Goal: Task Accomplishment & Management: Manage account settings

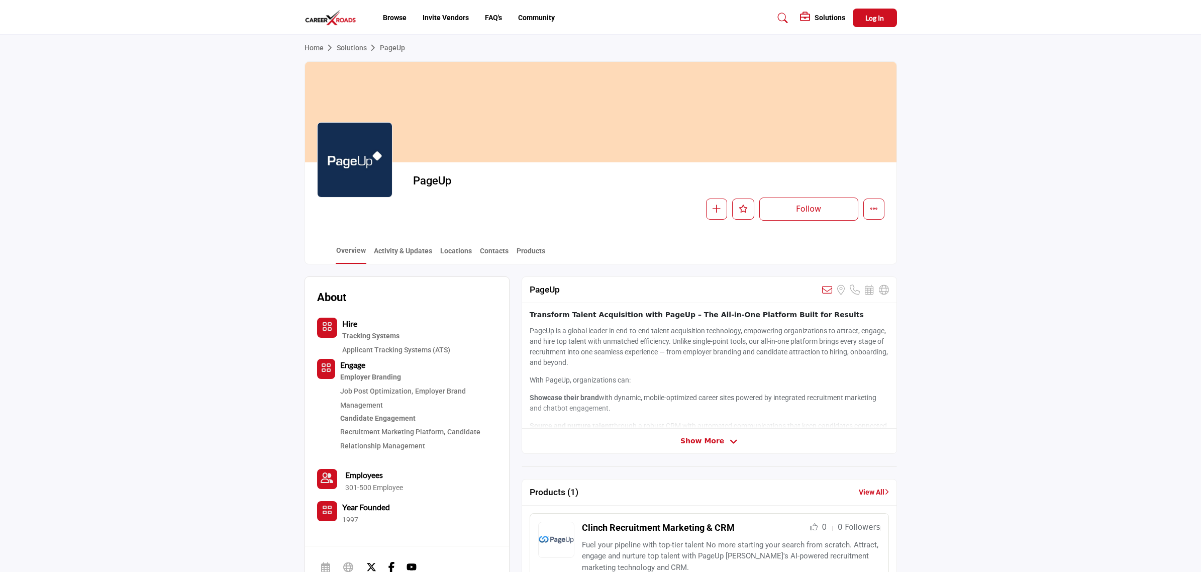
click at [686, 444] on span "Show More" at bounding box center [702, 441] width 44 height 11
click at [870, 20] on span "Log In" at bounding box center [874, 18] width 19 height 9
click at [346, 168] on div at bounding box center [354, 159] width 75 height 75
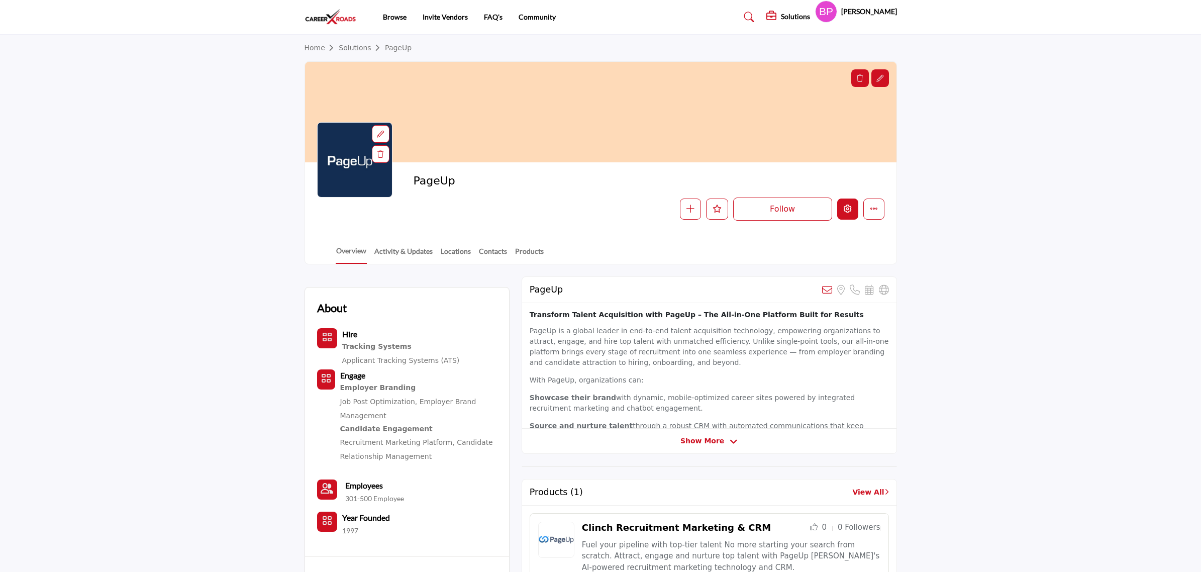
click at [846, 212] on body "Browse Invite Vendors FAQ's Community" at bounding box center [600, 495] width 1201 height 990
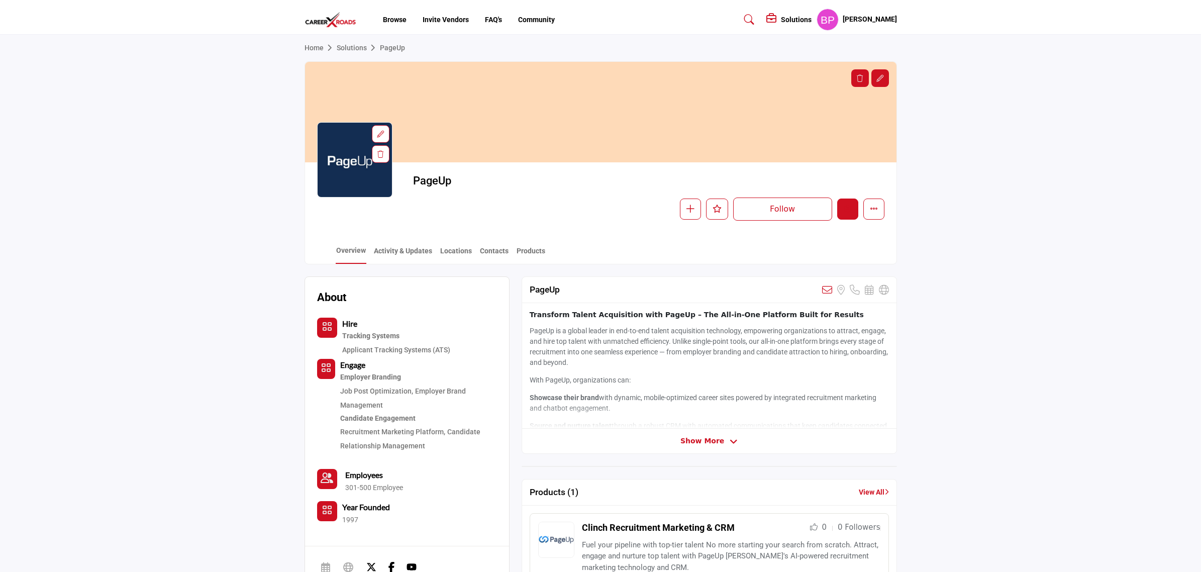
click at [847, 215] on button "Edit company" at bounding box center [847, 209] width 21 height 21
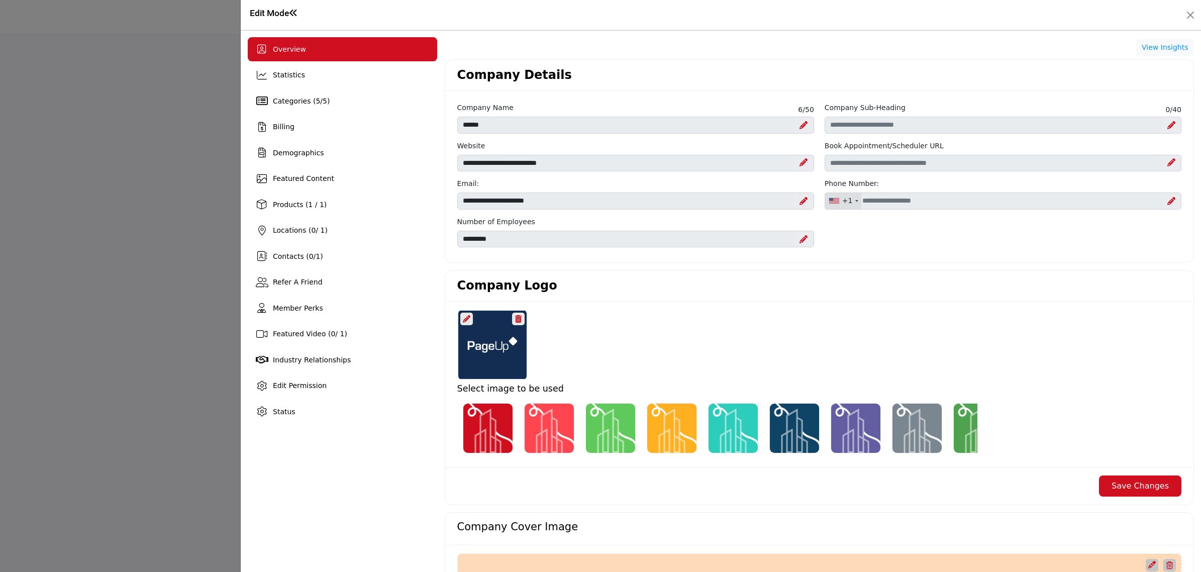
scroll to position [554, 0]
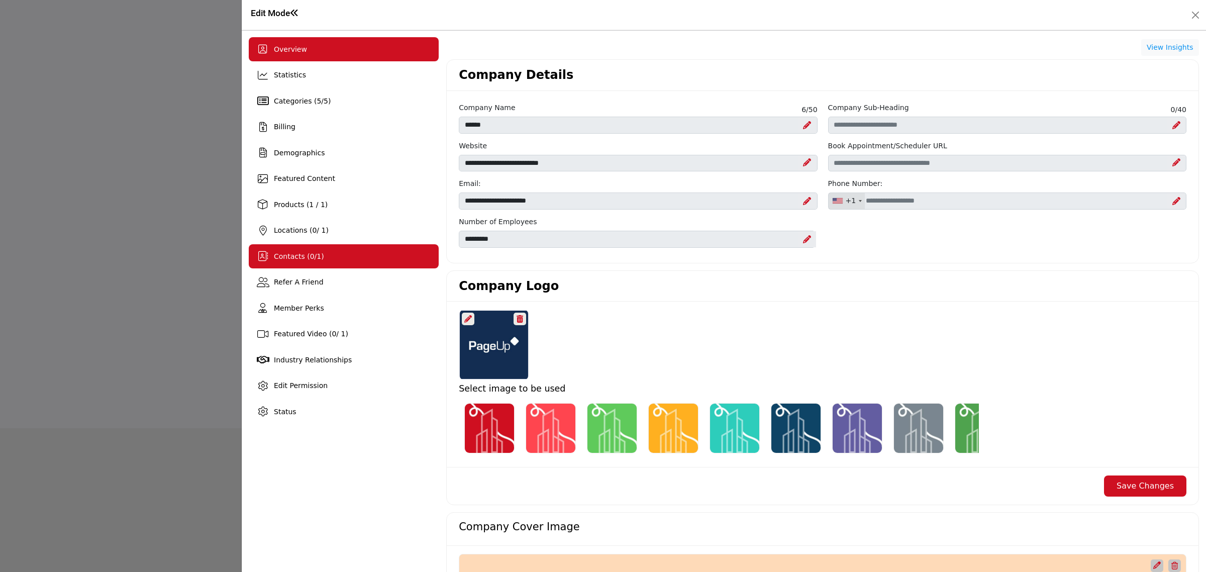
click at [329, 257] on div "Contacts ( 0 / 1 )" at bounding box center [344, 256] width 190 height 24
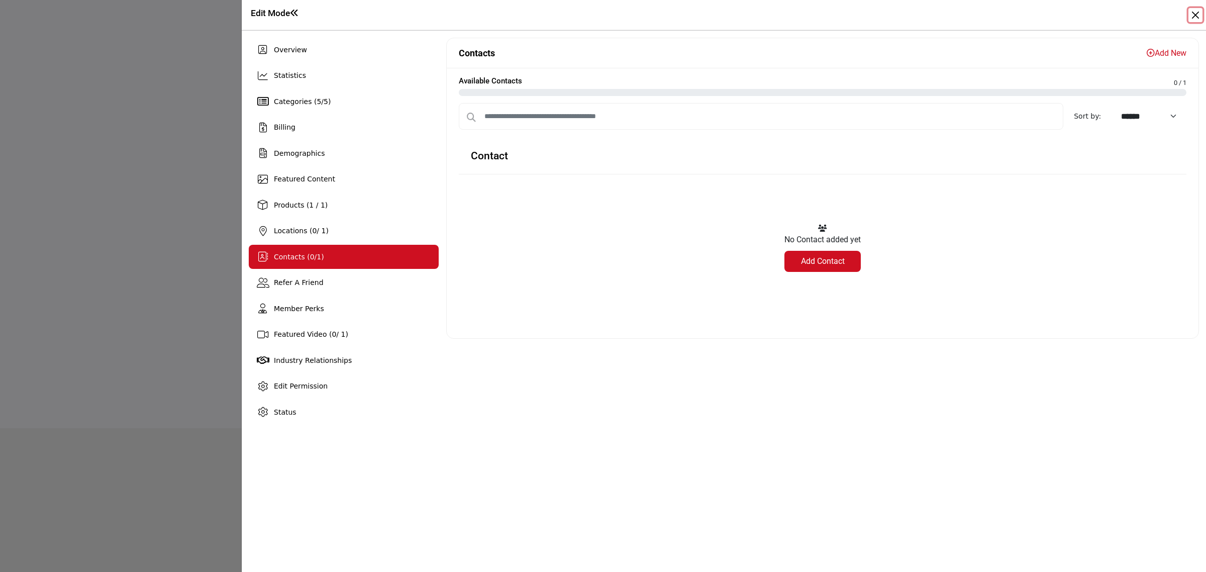
click at [1189, 19] on button "Close" at bounding box center [1196, 15] width 14 height 14
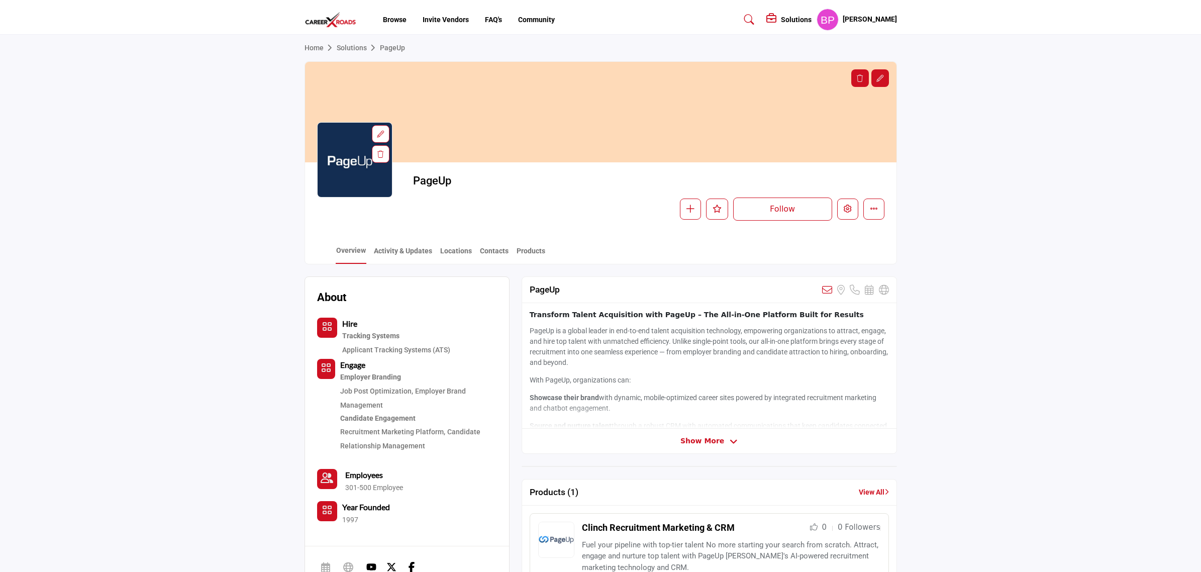
click at [752, 445] on div "Show More" at bounding box center [709, 441] width 374 height 11
click at [705, 440] on span "Show More" at bounding box center [702, 441] width 44 height 11
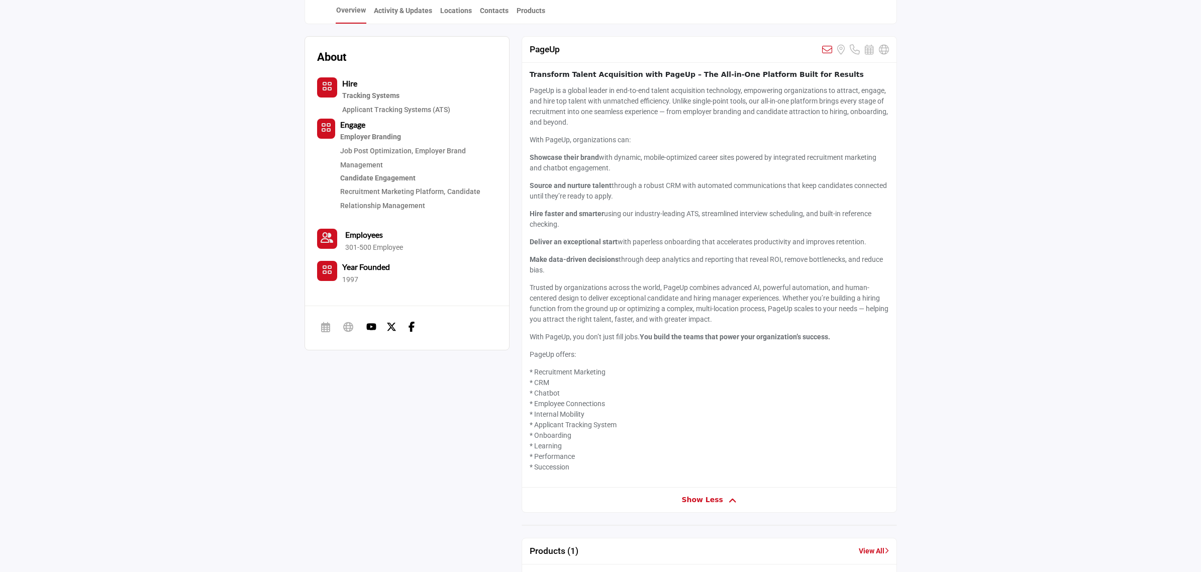
scroll to position [126, 0]
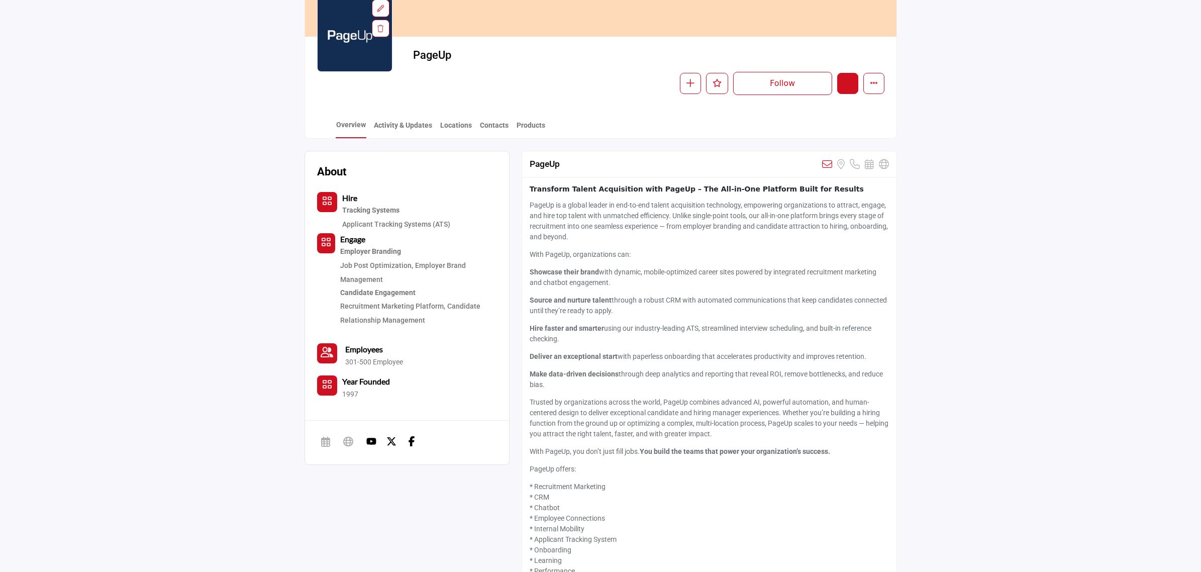
click at [848, 82] on icon "Edit company" at bounding box center [848, 83] width 8 height 8
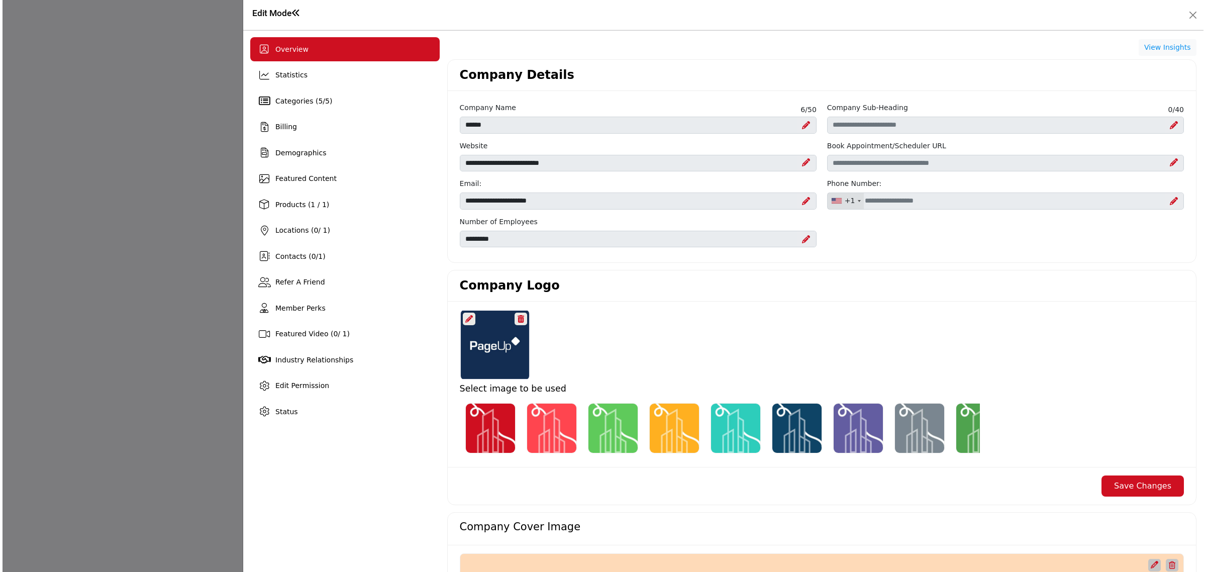
scroll to position [377, 0]
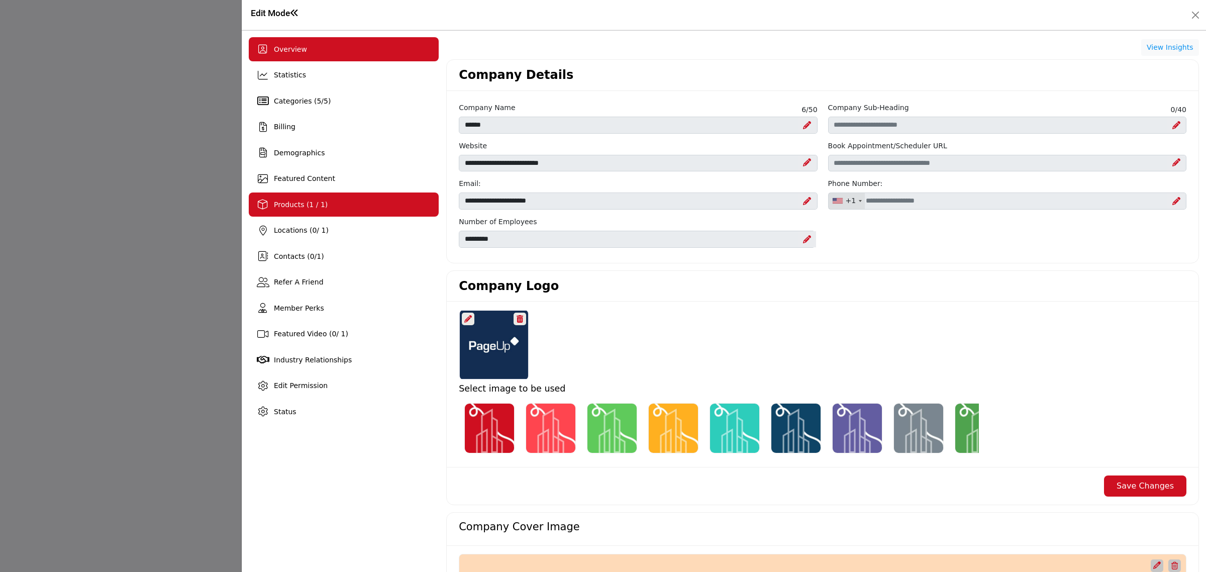
click at [330, 207] on div "Products (1 / 1)" at bounding box center [344, 204] width 190 height 24
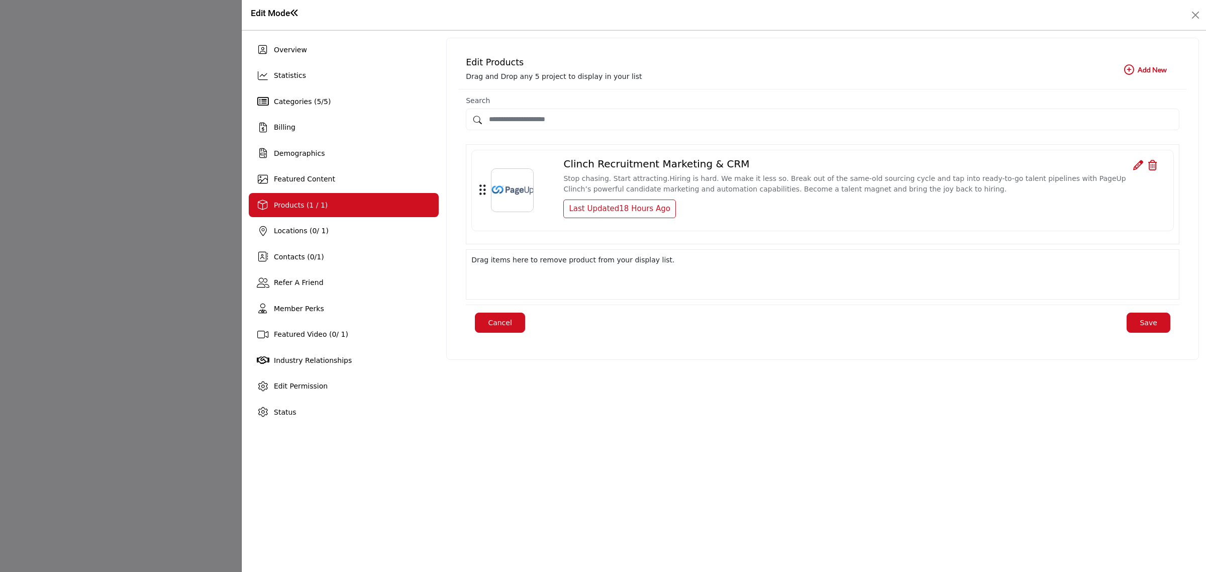
click at [1205, 18] on div "Edit Mode" at bounding box center [724, 15] width 964 height 30
click at [1196, 14] on button "Close" at bounding box center [1196, 15] width 14 height 14
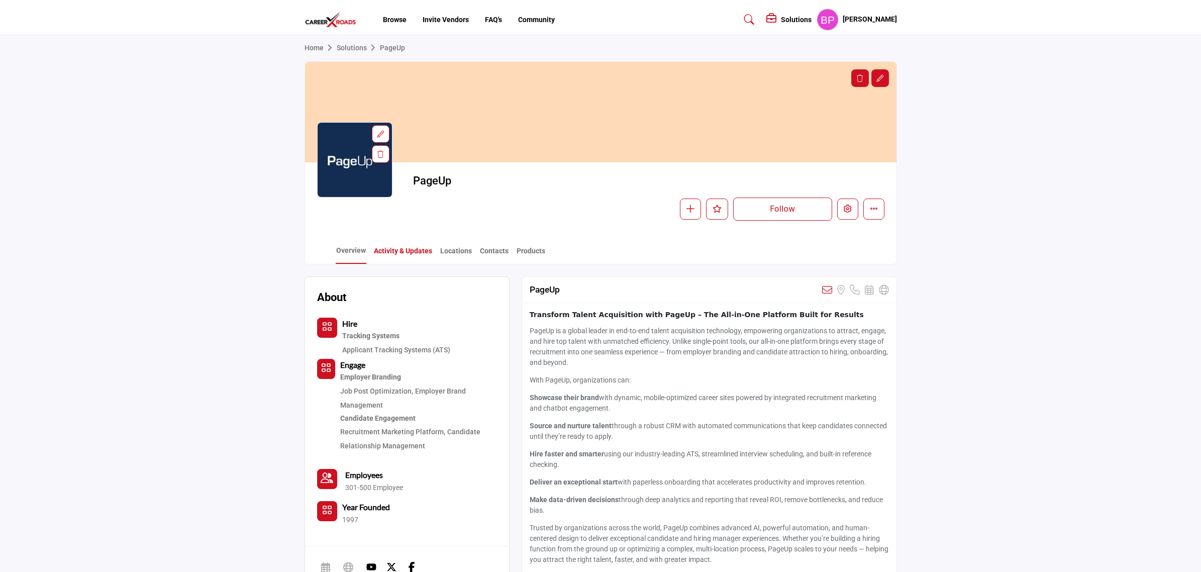
click at [405, 256] on link "Activity & Updates" at bounding box center [402, 255] width 59 height 18
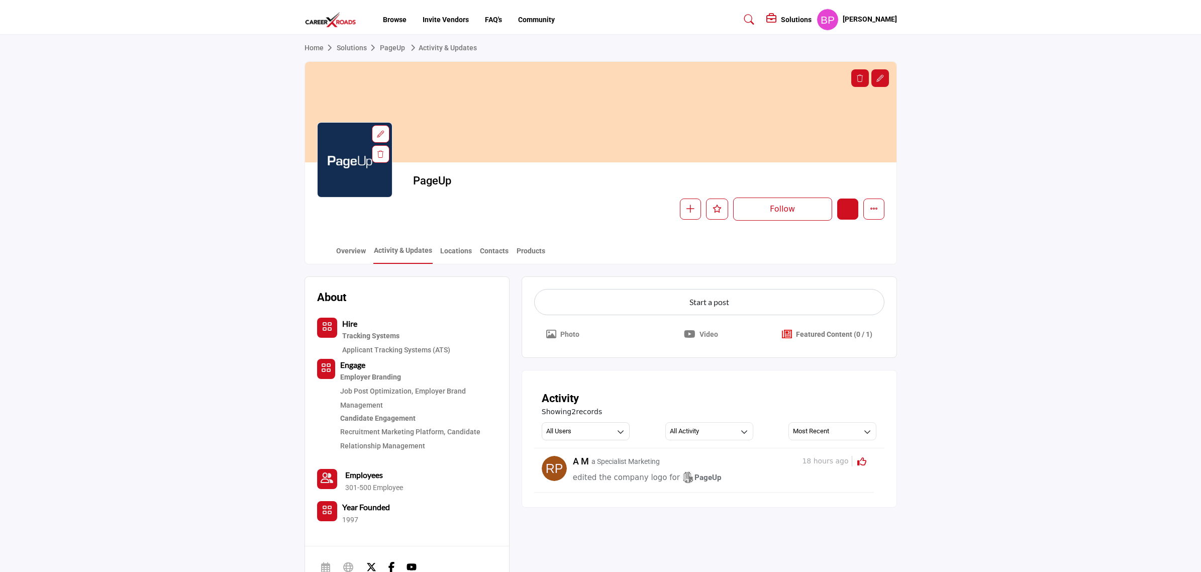
click at [838, 199] on button "Edit company" at bounding box center [847, 209] width 21 height 21
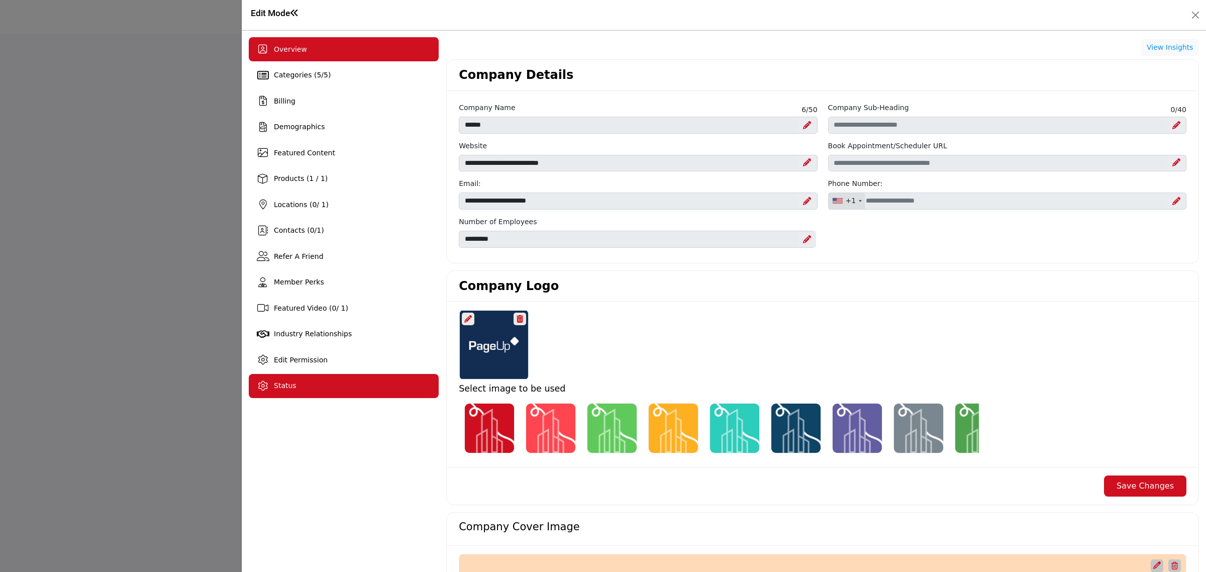
click at [307, 377] on div "Status" at bounding box center [344, 386] width 190 height 24
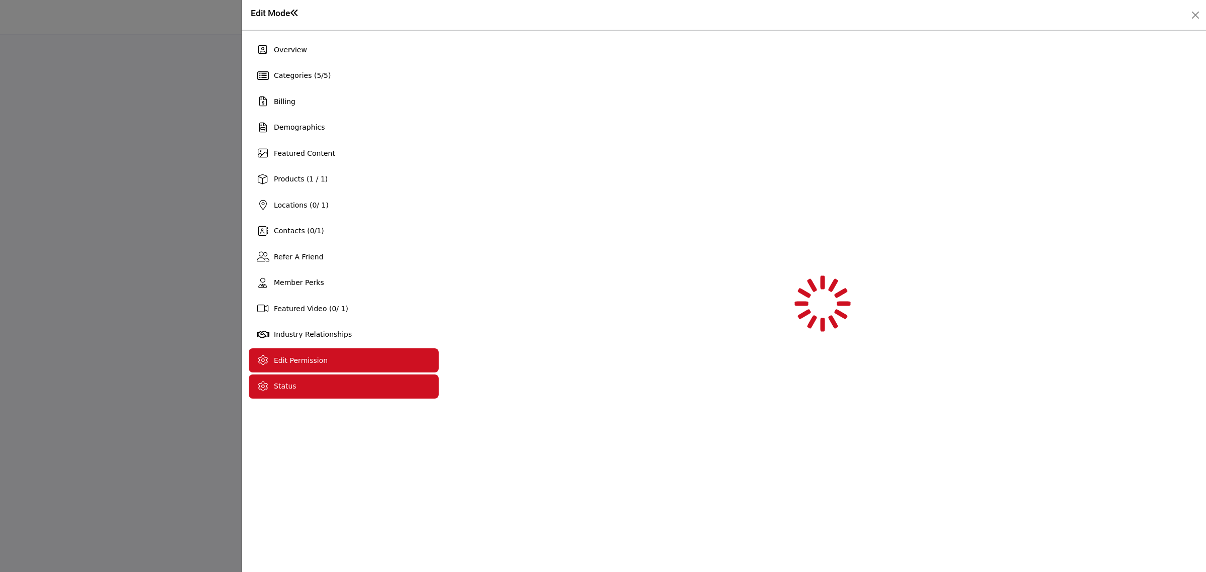
click at [332, 351] on div "Edit Permission" at bounding box center [344, 360] width 190 height 24
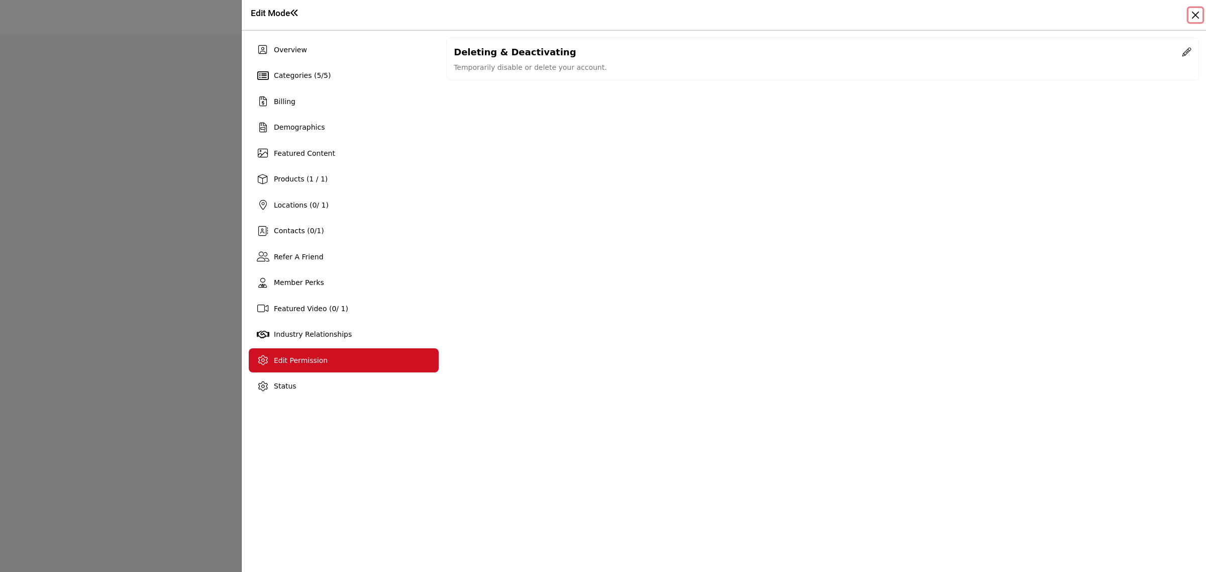
click at [1198, 13] on button "Close" at bounding box center [1196, 15] width 14 height 14
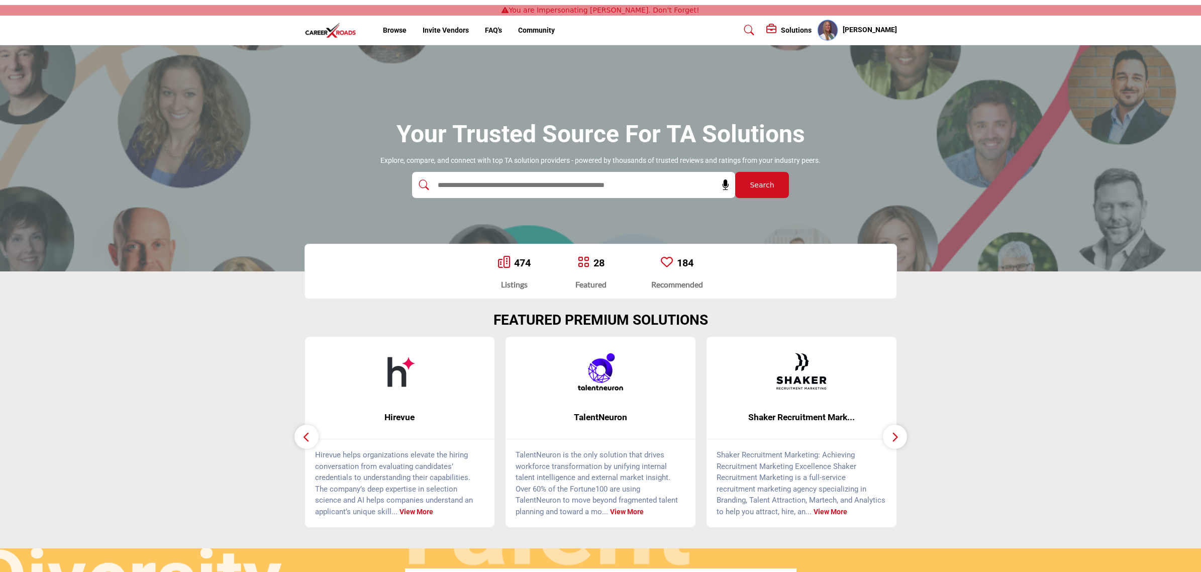
click at [767, 28] on icon at bounding box center [772, 29] width 12 height 10
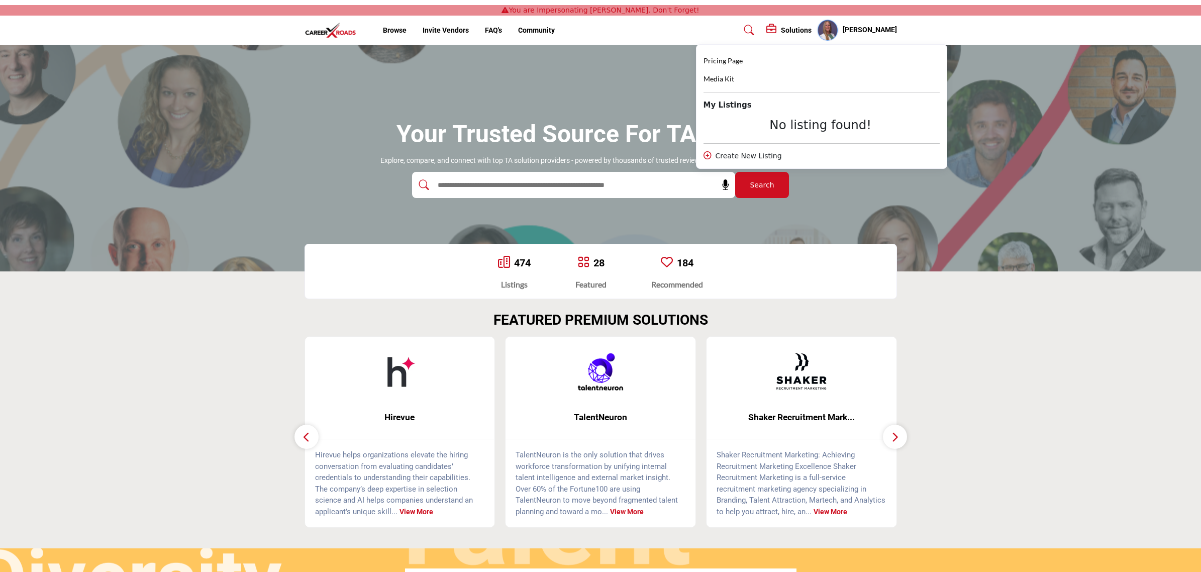
click at [505, 188] on input "text" at bounding box center [552, 184] width 240 height 15
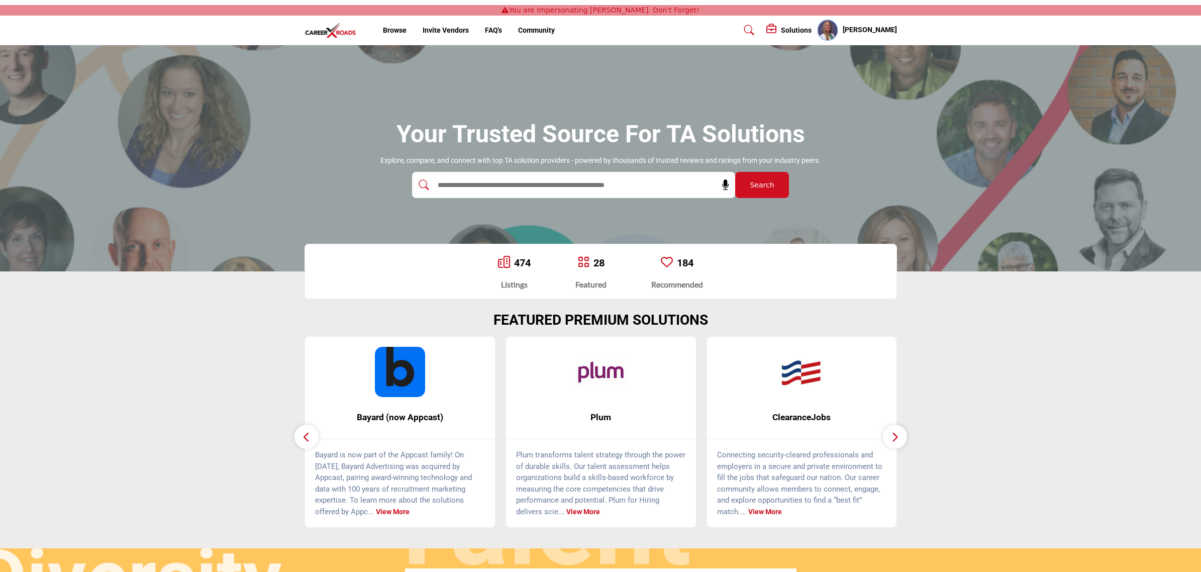
click at [847, 23] on div "[PERSON_NAME] Stop Impersonating Password & Security My Profile My Interests My…" at bounding box center [857, 30] width 80 height 22
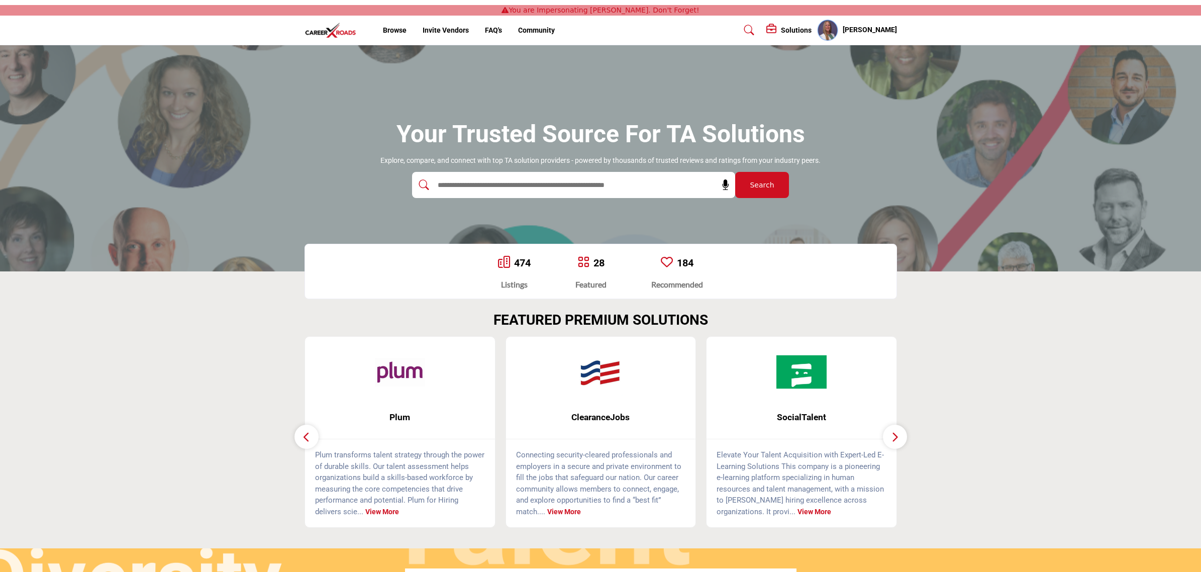
click at [879, 30] on h5 "[PERSON_NAME]" at bounding box center [870, 30] width 54 height 10
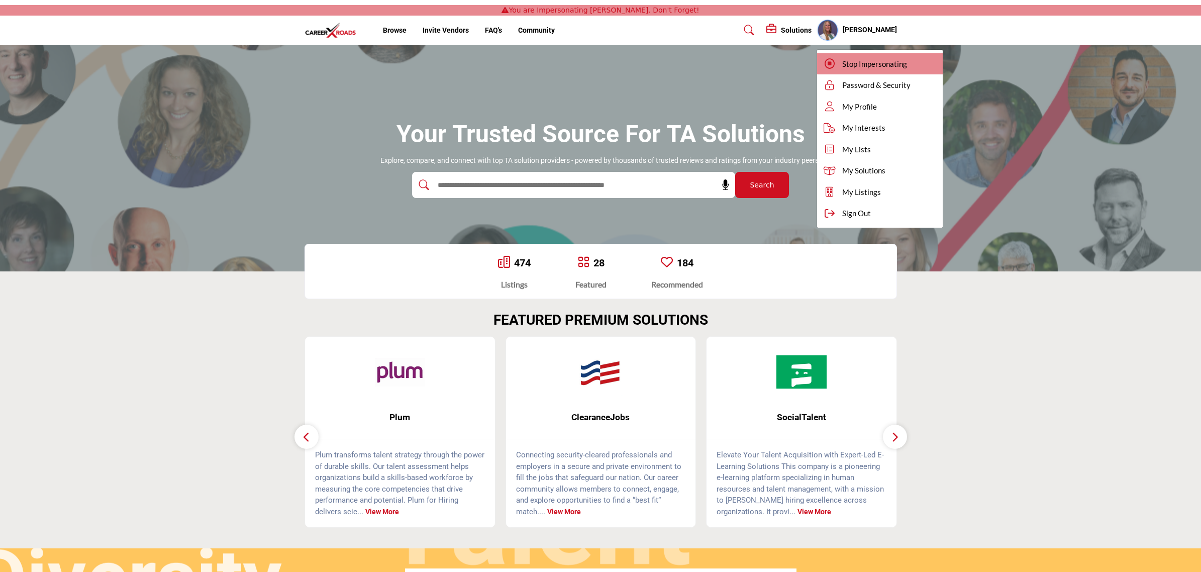
click at [843, 55] on div "Stop Impersonating" at bounding box center [880, 64] width 126 height 22
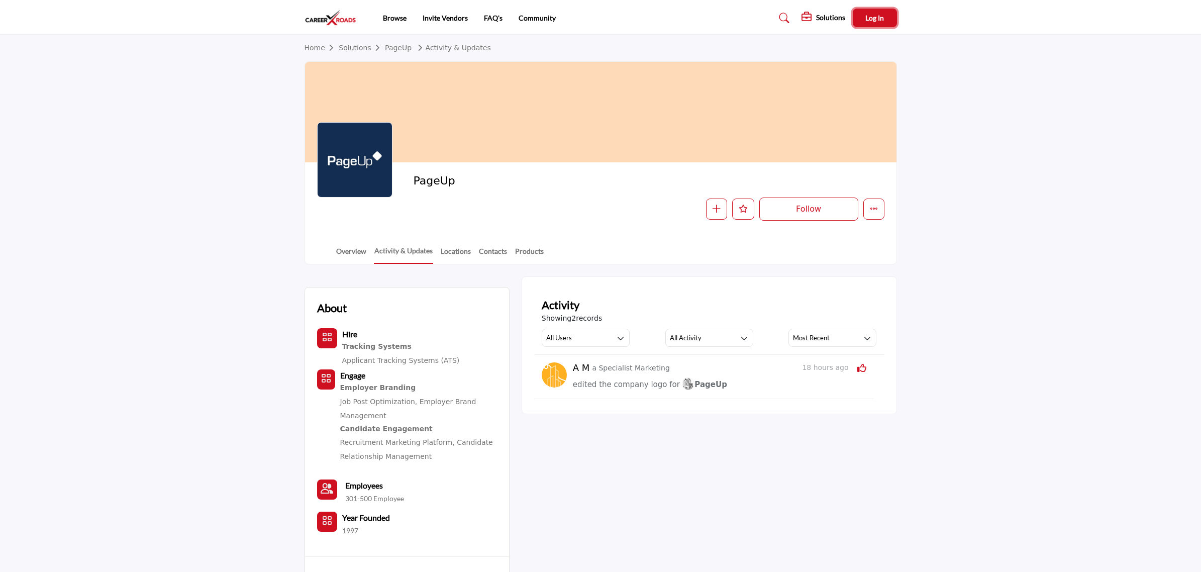
click at [883, 19] on body "Browse Invite Vendors FAQ's Community" at bounding box center [600, 383] width 1201 height 767
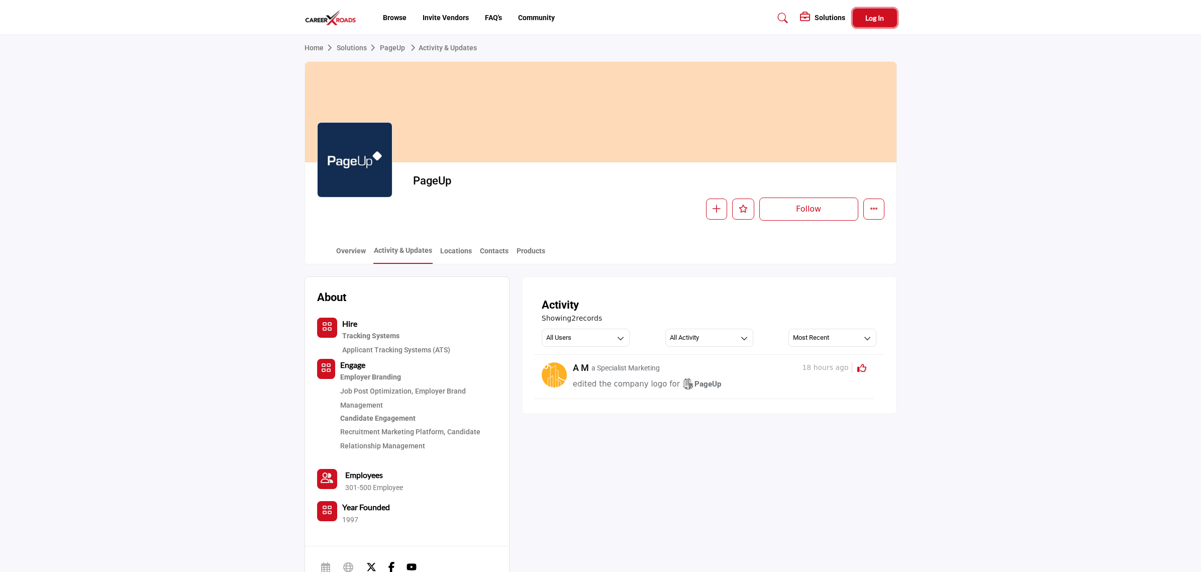
click at [862, 20] on button "Log In" at bounding box center [875, 18] width 44 height 19
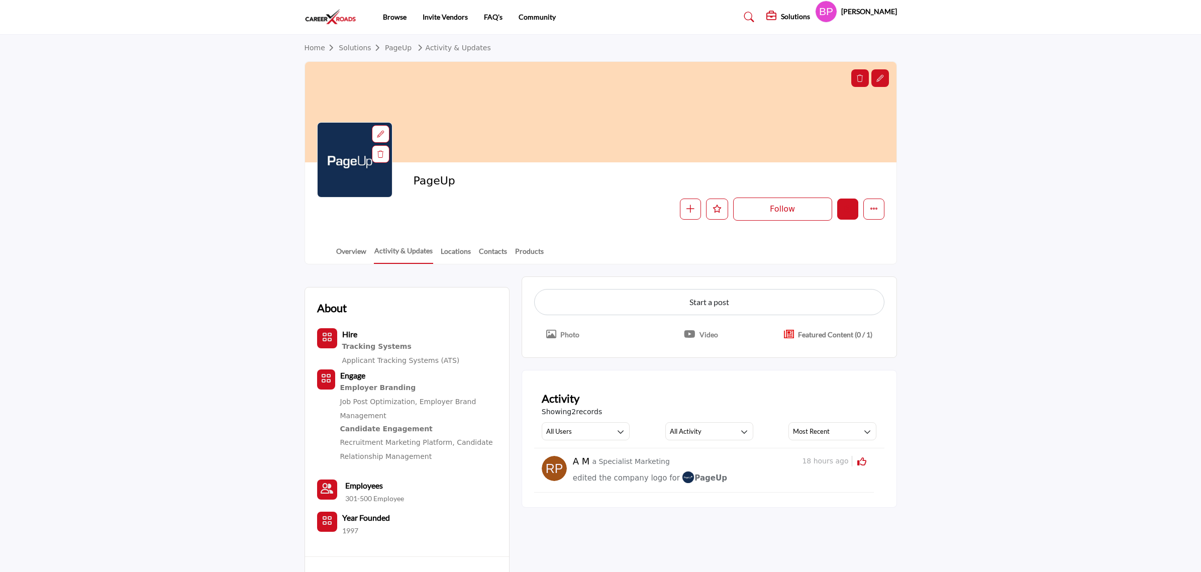
click at [847, 207] on icon "Edit company" at bounding box center [848, 209] width 8 height 8
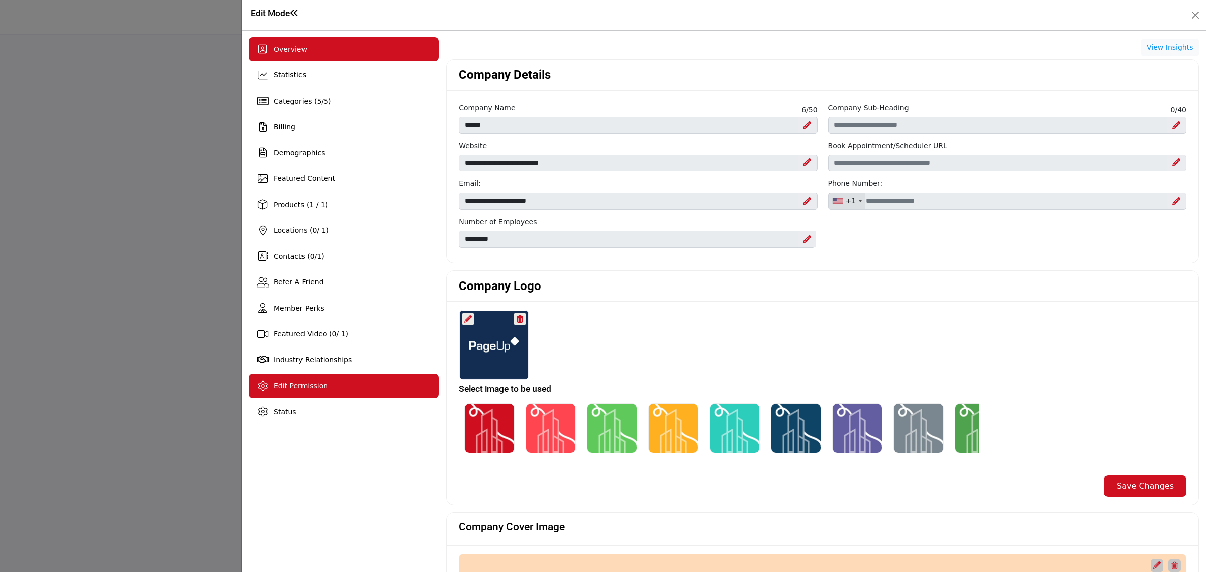
click at [301, 387] on span "Edit Permission" at bounding box center [301, 385] width 54 height 8
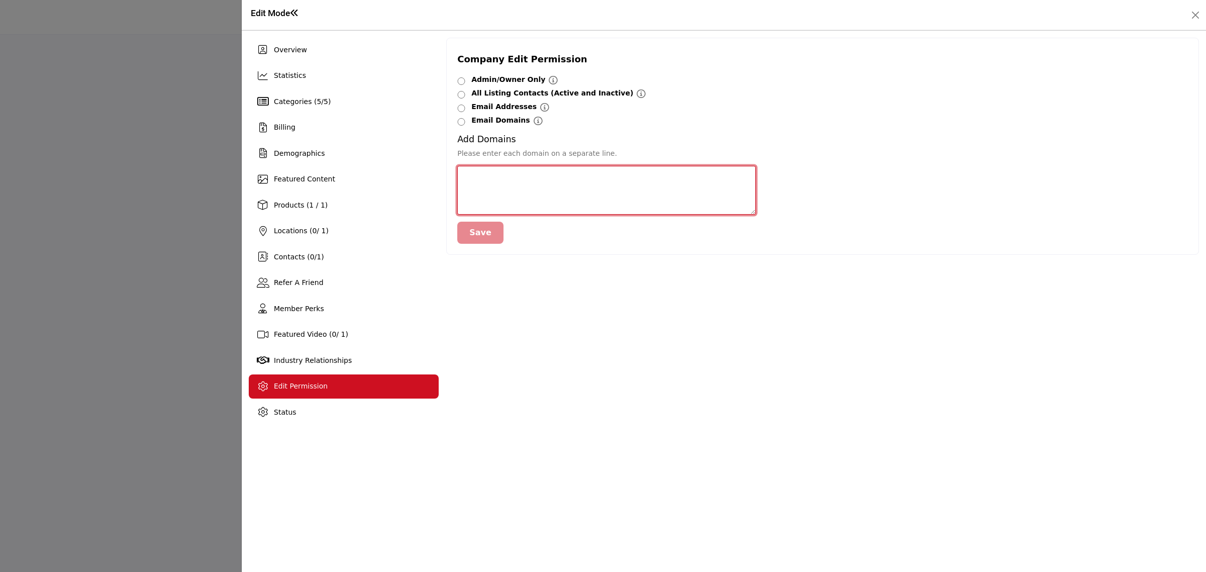
click at [559, 180] on textarea at bounding box center [606, 190] width 299 height 49
click at [518, 174] on textarea at bounding box center [606, 190] width 299 height 49
paste textarea "**********"
click at [475, 237] on button "Save" at bounding box center [480, 233] width 46 height 22
click at [554, 180] on textarea "**********" at bounding box center [606, 190] width 299 height 49
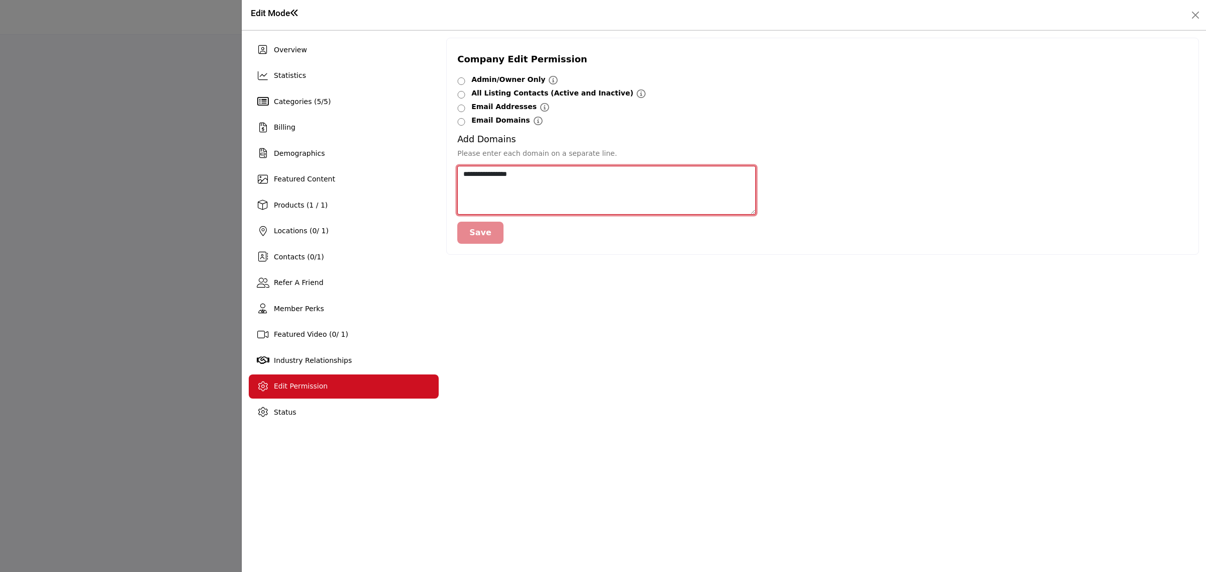
type textarea "**********"
click at [1190, 18] on button "Close" at bounding box center [1196, 15] width 14 height 14
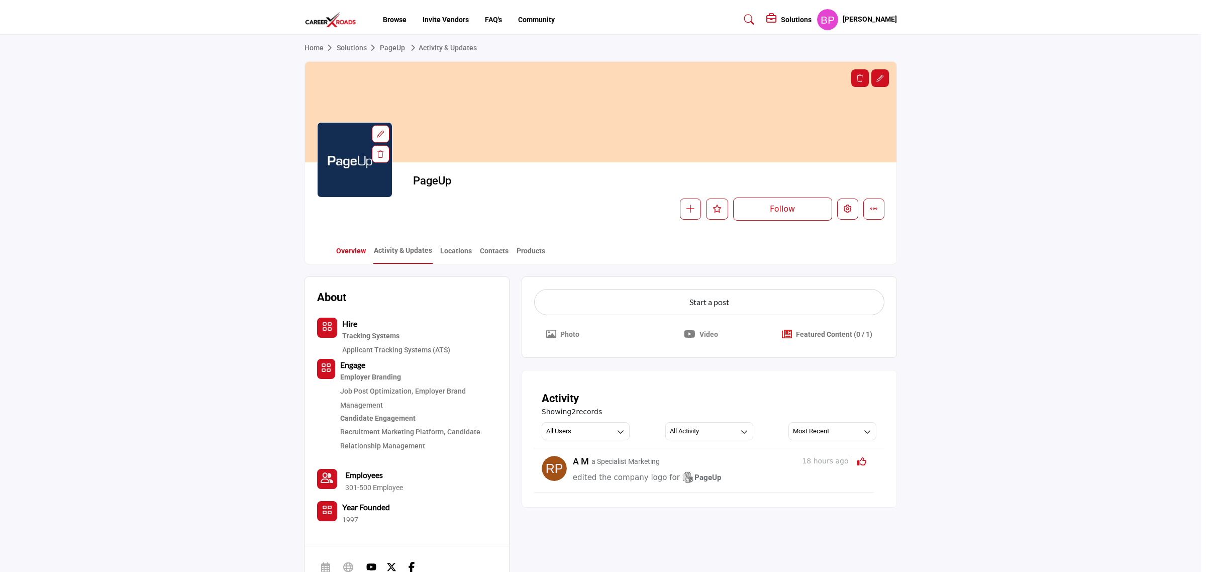
click at [349, 257] on link "Overview" at bounding box center [351, 255] width 31 height 18
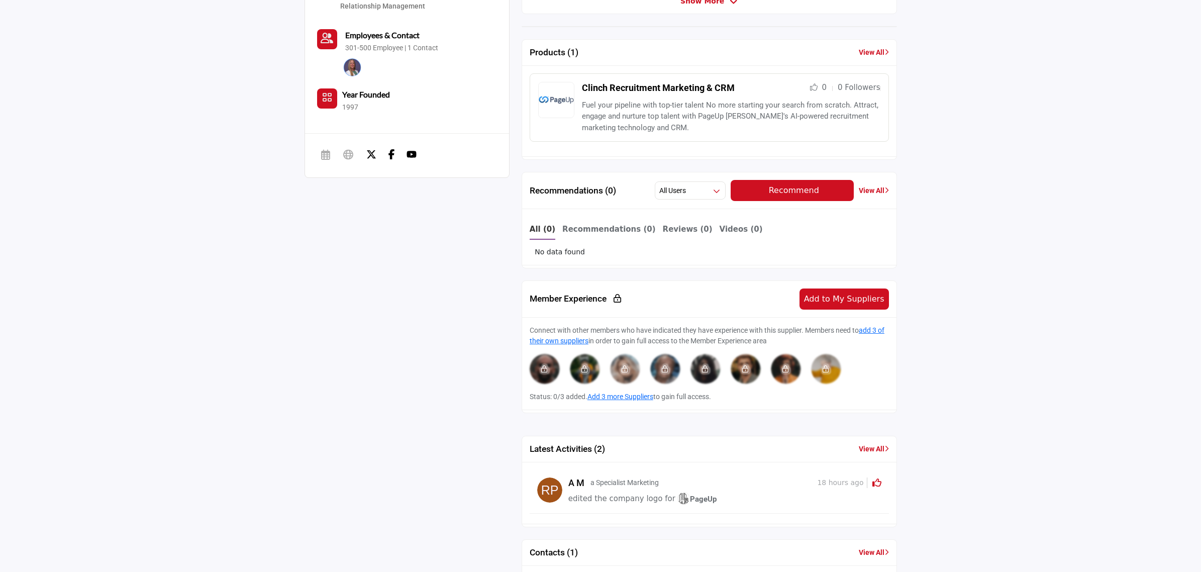
scroll to position [565, 0]
